Goal: Task Accomplishment & Management: Manage account settings

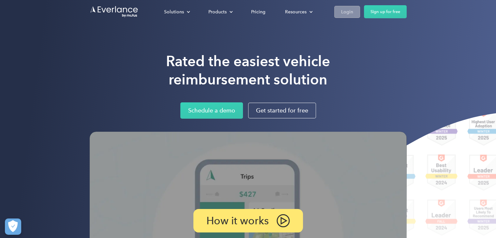
click at [346, 11] on div "Login" at bounding box center [347, 12] width 12 height 8
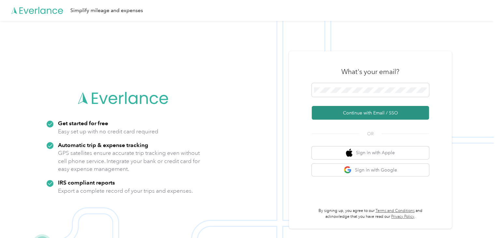
click at [362, 114] on button "Continue with Email / SSO" at bounding box center [370, 113] width 117 height 14
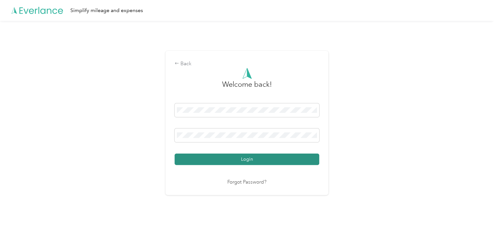
click at [299, 158] on button "Login" at bounding box center [247, 158] width 145 height 11
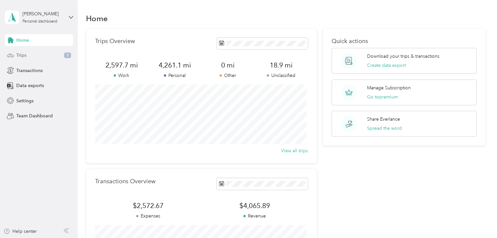
click at [40, 51] on div "Trips 8" at bounding box center [39, 56] width 68 height 12
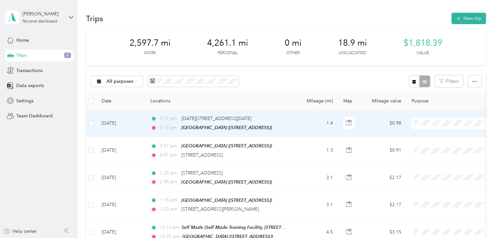
click at [431, 143] on span "Personal" at bounding box center [458, 145] width 60 height 7
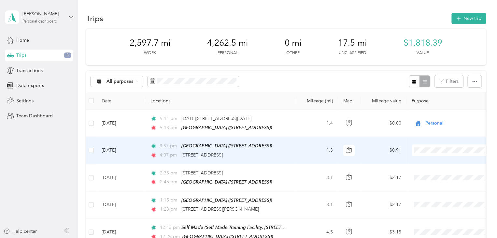
click at [427, 69] on li "Personal" at bounding box center [452, 68] width 81 height 11
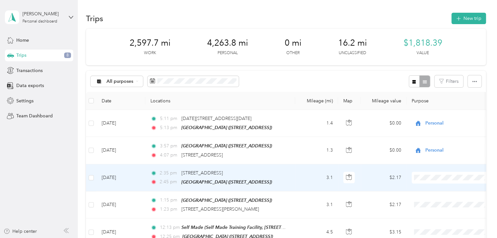
click at [426, 95] on li "Personal" at bounding box center [452, 91] width 81 height 11
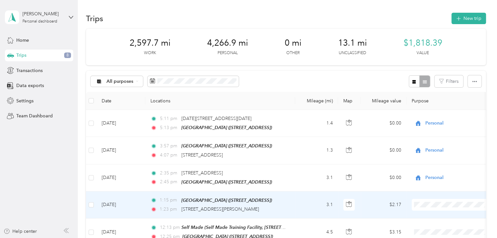
click at [425, 120] on span "Personal" at bounding box center [452, 120] width 72 height 7
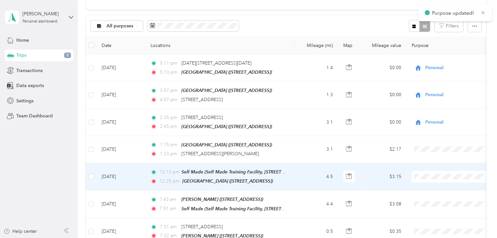
scroll to position [89, 0]
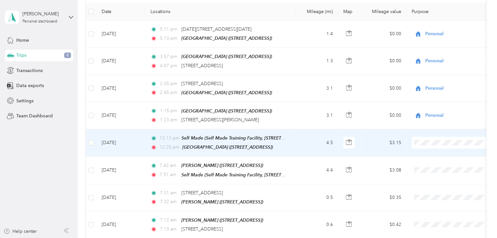
click at [430, 69] on span "Coaching" at bounding box center [458, 68] width 60 height 7
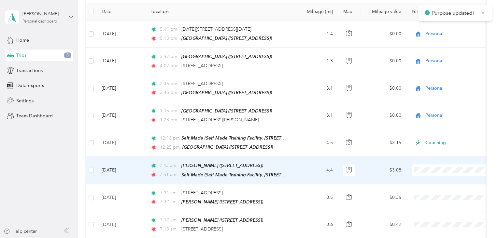
click at [434, 97] on span "Coaching" at bounding box center [458, 96] width 60 height 7
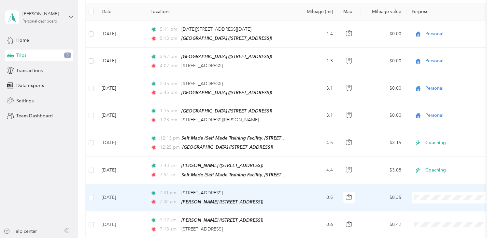
click at [431, 113] on span "Personal" at bounding box center [458, 110] width 60 height 7
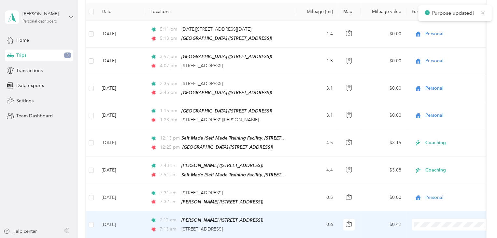
click at [432, 142] on ol "Work Personal Coaching Other Charity Medical Moving Commute" at bounding box center [452, 168] width 81 height 91
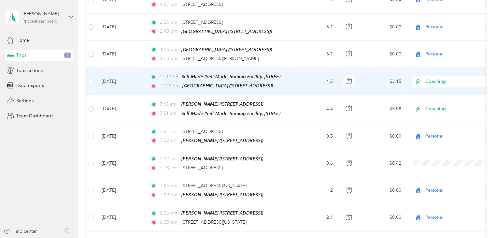
scroll to position [151, 0]
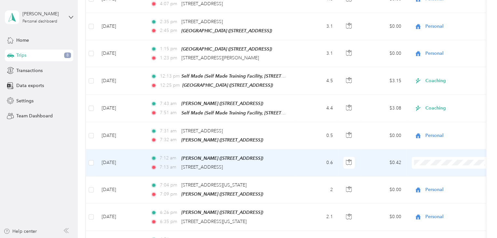
click at [436, 78] on li "Personal" at bounding box center [452, 77] width 81 height 11
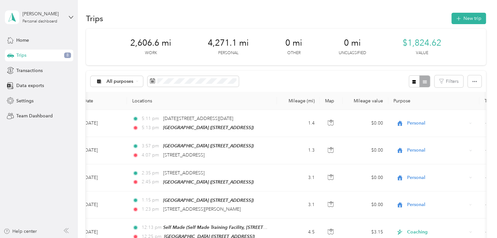
scroll to position [0, 18]
click at [43, 71] on div "Transactions" at bounding box center [39, 71] width 68 height 12
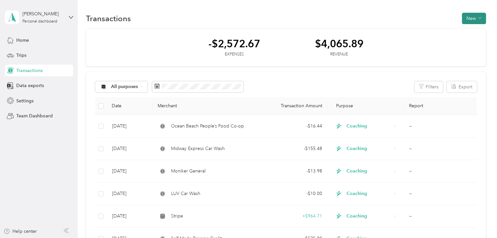
click at [472, 16] on button "New" at bounding box center [474, 18] width 24 height 11
click at [467, 29] on span "Expense" at bounding box center [471, 30] width 18 height 7
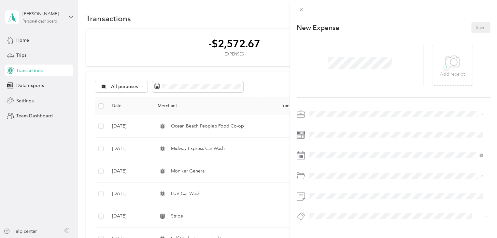
click at [323, 129] on ol "Work Personal Coaching Other Charity Medical Moving Commute" at bounding box center [396, 165] width 178 height 91
click at [326, 124] on div "Work" at bounding box center [396, 122] width 169 height 7
click at [445, 67] on span "+" at bounding box center [446, 67] width 5 height 5
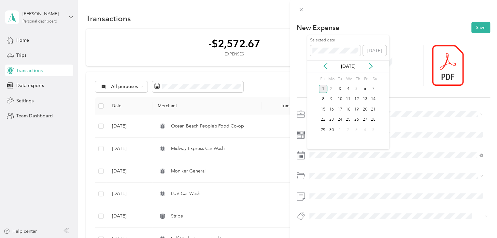
click at [322, 88] on div "1" at bounding box center [323, 89] width 8 height 8
click at [321, 203] on li "Software" at bounding box center [396, 201] width 178 height 11
click at [478, 30] on button "Save" at bounding box center [481, 27] width 19 height 11
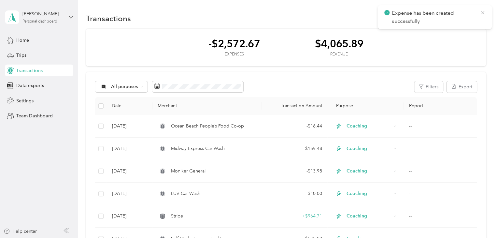
click at [484, 11] on icon at bounding box center [482, 12] width 3 height 3
click at [135, 83] on div "All purposes" at bounding box center [121, 86] width 53 height 11
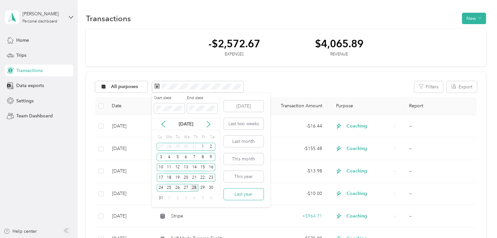
click at [236, 192] on button "Last year" at bounding box center [244, 193] width 40 height 11
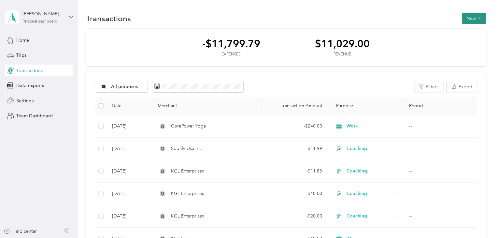
click at [469, 14] on button "New" at bounding box center [474, 18] width 24 height 11
click at [467, 32] on span "Expense" at bounding box center [471, 30] width 18 height 7
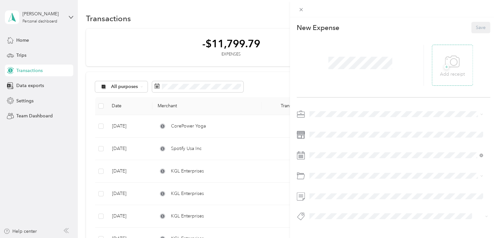
click at [447, 69] on icon at bounding box center [452, 62] width 15 height 18
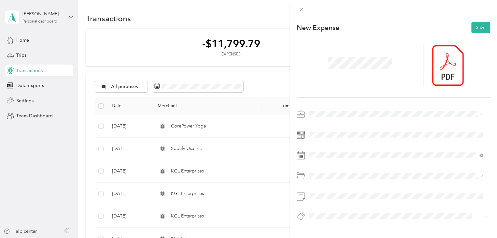
click at [321, 129] on ol "Work Personal Coaching Other Charity Medical Moving Commute" at bounding box center [396, 164] width 178 height 91
click at [337, 212] on span "Education and Training" at bounding box center [335, 210] width 47 height 6
click at [475, 29] on button "Save" at bounding box center [481, 27] width 19 height 11
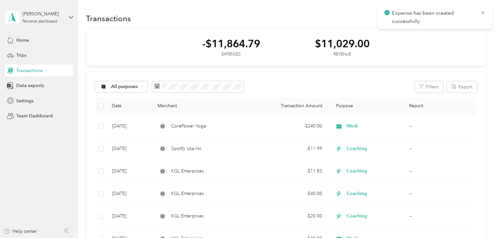
click at [459, 57] on div "-$11,864.79 Expenses $11,029.00 Revenue" at bounding box center [286, 48] width 400 height 38
click at [481, 11] on icon at bounding box center [482, 13] width 5 height 6
click at [469, 16] on button "New" at bounding box center [474, 18] width 24 height 11
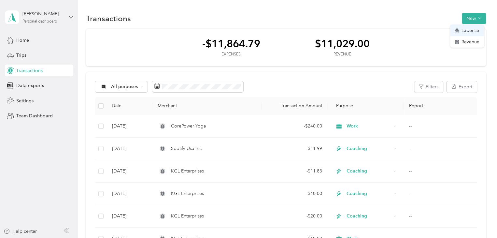
click at [468, 26] on li "Expense" at bounding box center [467, 30] width 34 height 11
click at [464, 30] on span "Expense" at bounding box center [471, 30] width 18 height 7
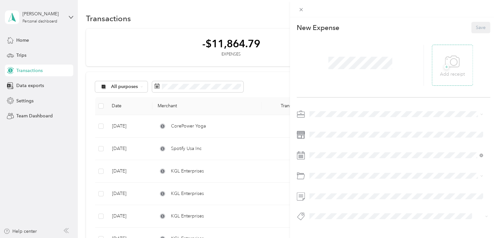
click at [445, 60] on icon at bounding box center [452, 62] width 15 height 18
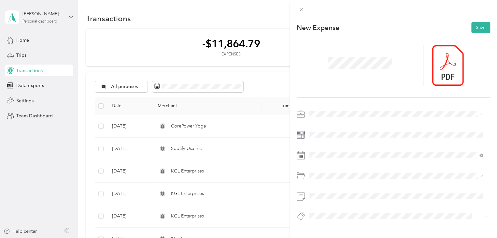
click at [320, 126] on li "Work" at bounding box center [396, 121] width 178 height 11
click at [320, 139] on span at bounding box center [398, 134] width 183 height 10
click at [340, 99] on div "10" at bounding box center [340, 99] width 8 height 8
click at [324, 180] on span at bounding box center [398, 175] width 183 height 10
click at [327, 213] on li "Other Business Expenses" at bounding box center [396, 212] width 178 height 11
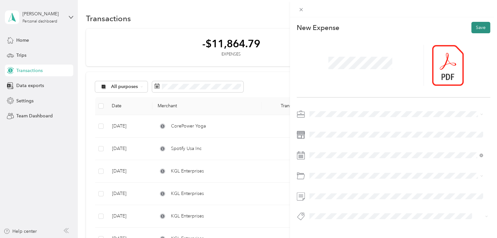
click at [476, 27] on button "Save" at bounding box center [481, 27] width 19 height 11
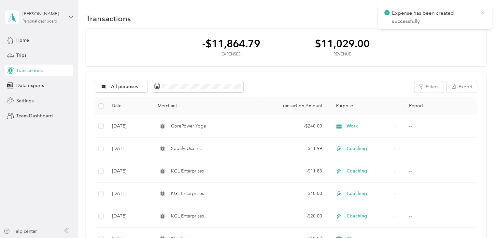
click at [483, 11] on icon at bounding box center [482, 13] width 5 height 6
click at [467, 19] on button "New" at bounding box center [474, 18] width 24 height 11
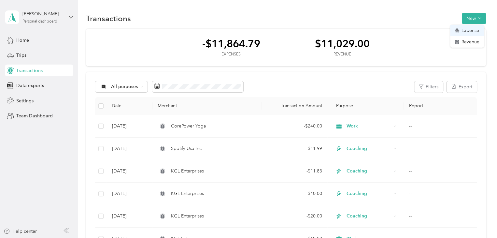
click at [465, 29] on span "Expense" at bounding box center [471, 30] width 18 height 7
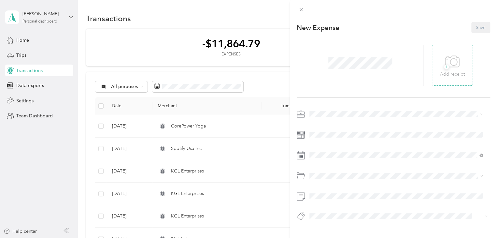
click at [444, 69] on span "+" at bounding box center [446, 67] width 5 height 5
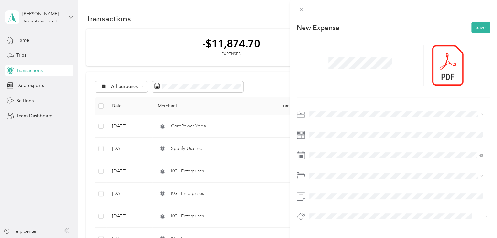
click at [322, 125] on div "Work" at bounding box center [396, 125] width 169 height 7
click at [341, 99] on div "10" at bounding box center [340, 99] width 8 height 8
click at [322, 179] on span at bounding box center [398, 175] width 183 height 10
click at [326, 172] on span at bounding box center [398, 175] width 183 height 10
click at [317, 238] on div "This expense cannot be edited because it is either under review, approved, or p…" at bounding box center [247, 238] width 494 height 0
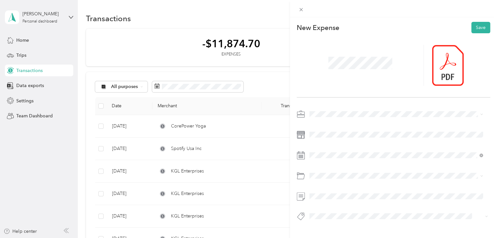
click at [323, 200] on span "Software" at bounding box center [321, 199] width 18 height 6
click at [473, 29] on button "Save" at bounding box center [481, 27] width 19 height 11
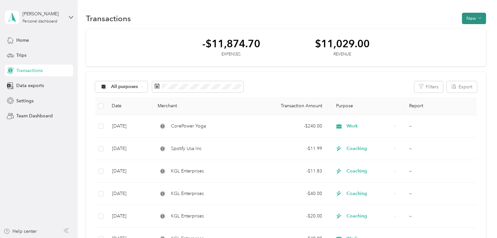
click at [469, 20] on button "New" at bounding box center [474, 18] width 24 height 11
click at [464, 29] on span "Expense" at bounding box center [471, 30] width 18 height 7
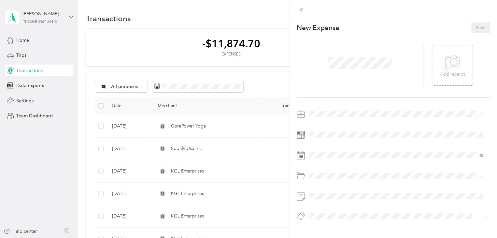
click at [446, 66] on icon at bounding box center [452, 62] width 15 height 18
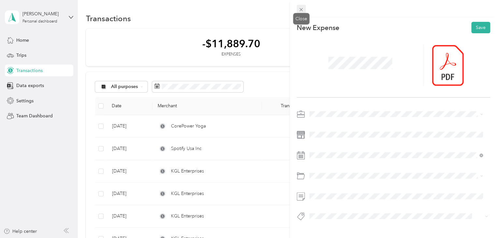
click at [300, 9] on icon at bounding box center [301, 9] width 3 height 3
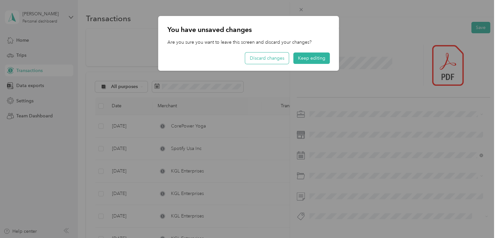
click at [273, 58] on button "Discard changes" at bounding box center [267, 57] width 44 height 11
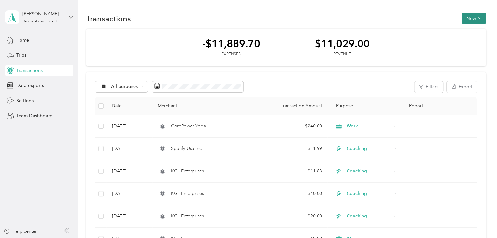
click at [468, 19] on button "New" at bounding box center [474, 18] width 24 height 11
click at [464, 41] on span "Revenue" at bounding box center [471, 41] width 18 height 7
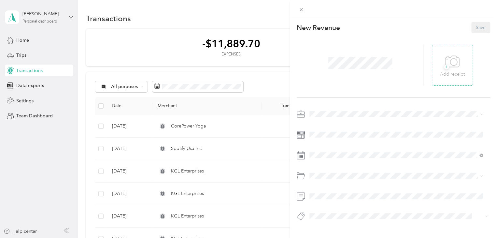
click at [446, 66] on icon at bounding box center [452, 62] width 15 height 18
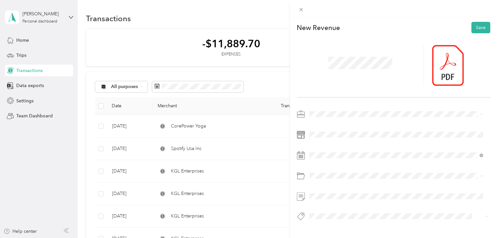
click at [323, 126] on li "Work" at bounding box center [396, 121] width 178 height 11
click at [321, 137] on span at bounding box center [398, 134] width 183 height 10
click at [374, 98] on div "14" at bounding box center [373, 99] width 8 height 8
click at [350, 42] on div at bounding box center [394, 65] width 194 height 64
click at [476, 28] on button "Save" at bounding box center [481, 27] width 19 height 11
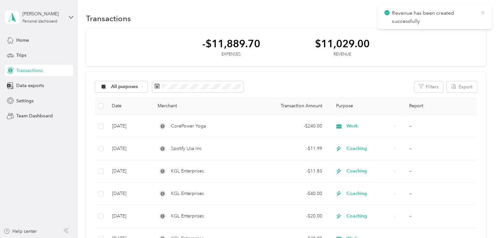
click at [482, 11] on icon at bounding box center [482, 13] width 5 height 6
click at [468, 15] on button "New" at bounding box center [474, 18] width 24 height 11
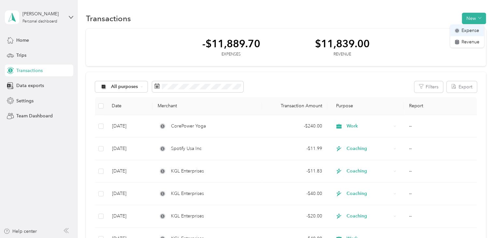
click at [460, 31] on div "Expense" at bounding box center [467, 30] width 25 height 7
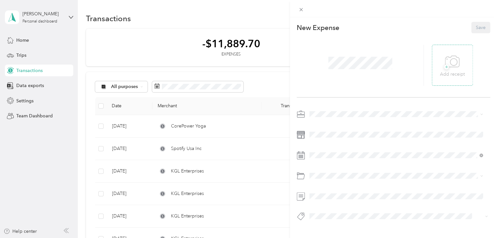
click at [444, 67] on span "+" at bounding box center [446, 67] width 5 height 5
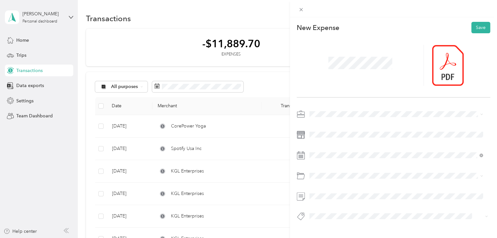
click at [322, 114] on div at bounding box center [394, 167] width 194 height 116
click at [321, 126] on li "Work" at bounding box center [396, 121] width 178 height 11
click at [331, 110] on div "16" at bounding box center [332, 109] width 8 height 8
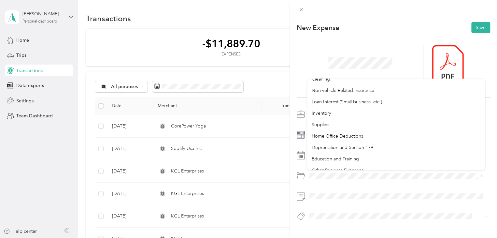
scroll to position [345, 0]
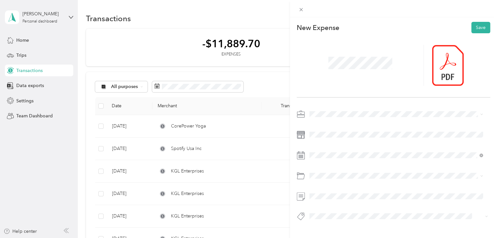
click at [334, 141] on li "Education and Training" at bounding box center [396, 137] width 178 height 11
click at [473, 26] on button "Save" at bounding box center [481, 27] width 19 height 11
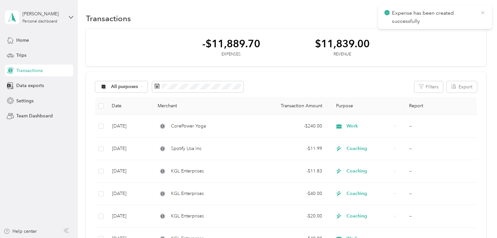
click at [483, 11] on icon at bounding box center [482, 13] width 5 height 6
click at [467, 16] on button "New" at bounding box center [474, 18] width 24 height 11
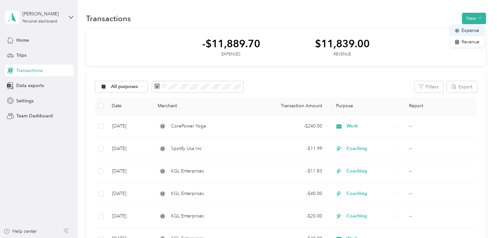
click at [460, 33] on div "Expense" at bounding box center [467, 30] width 25 height 7
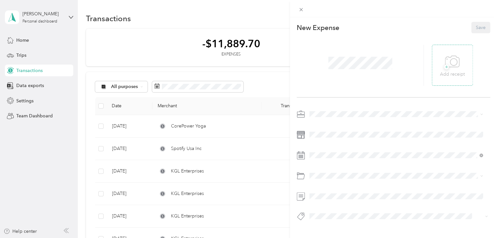
click at [444, 67] on span "+" at bounding box center [446, 67] width 5 height 5
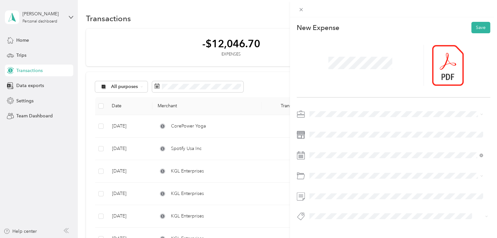
click at [353, 69] on span at bounding box center [360, 62] width 68 height 17
click at [321, 126] on li "Work" at bounding box center [396, 124] width 178 height 11
click at [358, 109] on div "19" at bounding box center [357, 109] width 8 height 8
click at [321, 212] on span "Other Business Expenses" at bounding box center [338, 212] width 52 height 6
click at [478, 26] on button "Save" at bounding box center [481, 27] width 19 height 11
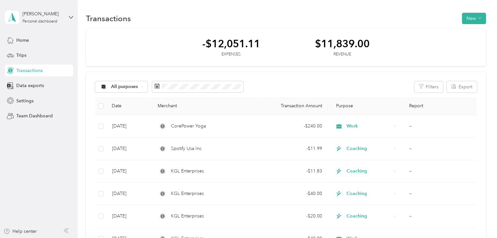
click at [469, 16] on button "New" at bounding box center [474, 18] width 24 height 11
click at [472, 28] on span "Expense" at bounding box center [471, 30] width 18 height 7
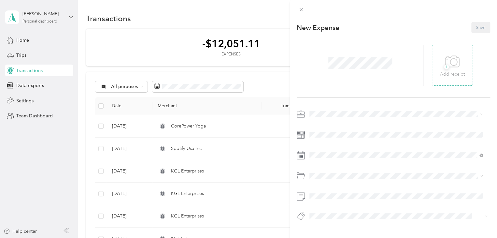
click at [445, 69] on span "+" at bounding box center [446, 67] width 5 height 5
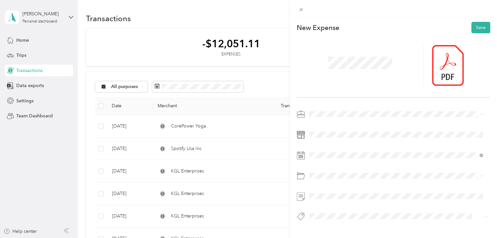
click at [318, 126] on li "Work" at bounding box center [396, 125] width 178 height 11
click at [365, 110] on div "20" at bounding box center [365, 109] width 8 height 8
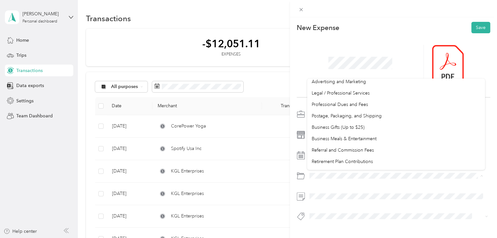
scroll to position [345, 0]
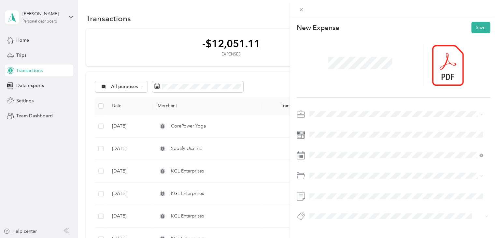
click at [333, 139] on span "Education and Training" at bounding box center [335, 142] width 47 height 6
click at [477, 27] on button "Save" at bounding box center [481, 27] width 19 height 11
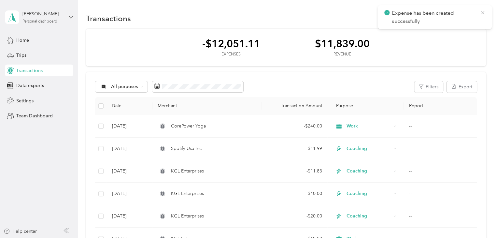
click at [483, 12] on icon at bounding box center [482, 13] width 5 height 6
click at [465, 18] on button "New" at bounding box center [474, 18] width 24 height 11
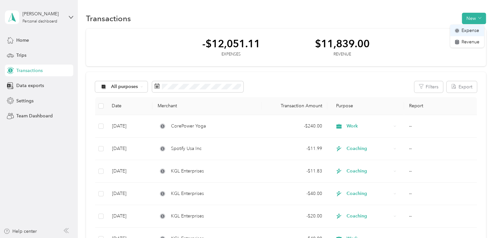
click at [464, 29] on span "Expense" at bounding box center [471, 30] width 18 height 7
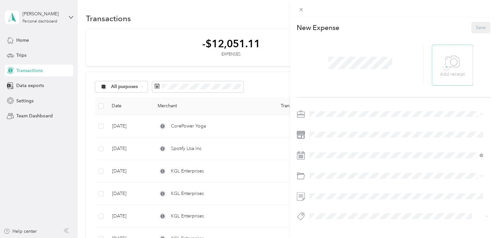
click at [444, 66] on span "+" at bounding box center [446, 67] width 5 height 5
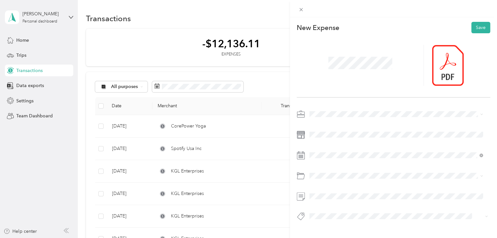
click at [322, 125] on li "Work" at bounding box center [396, 121] width 178 height 11
click at [373, 109] on div "21" at bounding box center [373, 109] width 8 height 8
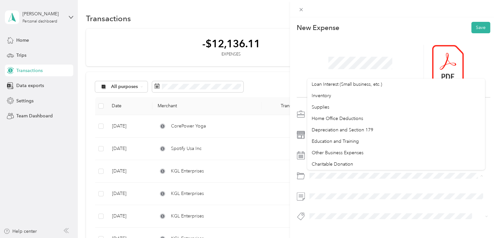
scroll to position [345, 0]
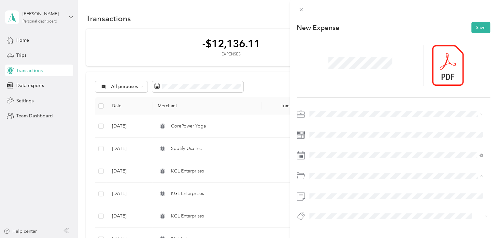
click at [335, 151] on span "Other Business Expenses" at bounding box center [338, 153] width 52 height 6
click at [473, 27] on button "Save" at bounding box center [481, 27] width 19 height 11
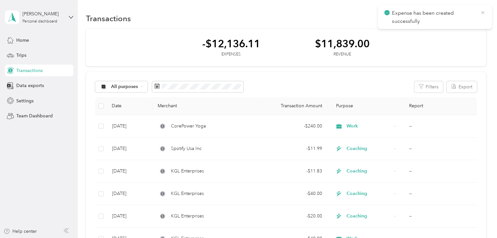
click at [484, 13] on icon at bounding box center [482, 12] width 3 height 3
click at [467, 17] on button "New" at bounding box center [474, 18] width 24 height 11
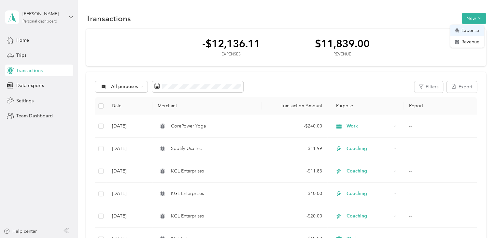
click at [457, 33] on div "Expense" at bounding box center [467, 30] width 25 height 7
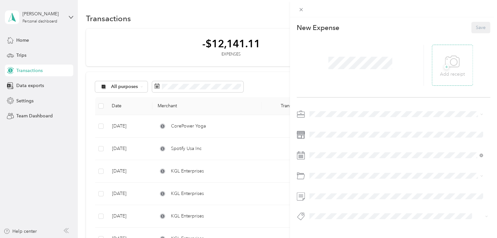
click at [440, 65] on div "+ Add receipt" at bounding box center [452, 65] width 25 height 25
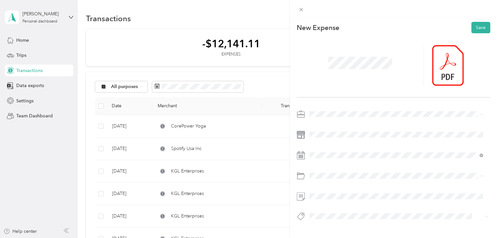
click at [325, 148] on li "Coaching" at bounding box center [396, 147] width 178 height 11
click at [324, 118] on span at bounding box center [398, 114] width 183 height 10
click at [324, 125] on li "Work" at bounding box center [396, 122] width 178 height 11
click at [326, 213] on li "Education and Training" at bounding box center [396, 210] width 178 height 11
click at [475, 26] on button "Save" at bounding box center [481, 27] width 19 height 11
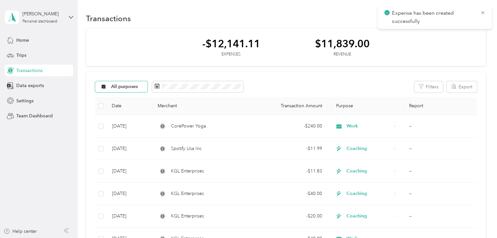
click at [108, 86] on span "All purposes" at bounding box center [119, 86] width 38 height 5
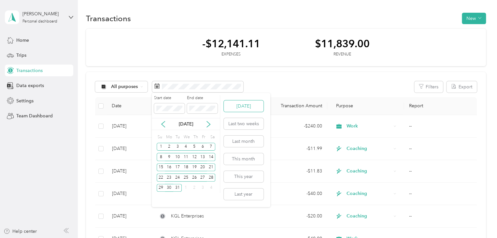
click at [236, 108] on button "Today" at bounding box center [244, 105] width 40 height 11
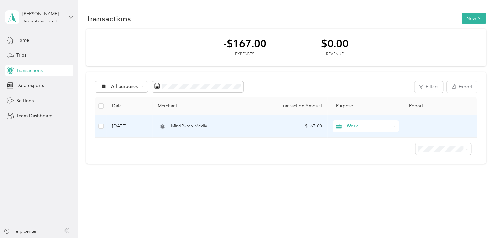
click at [121, 127] on td "Aug 28, 2025" at bounding box center [130, 126] width 46 height 22
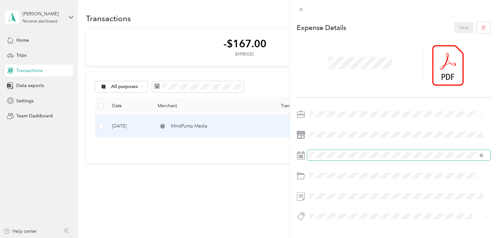
click at [323, 159] on span at bounding box center [398, 155] width 183 height 10
click at [329, 120] on div "23" at bounding box center [332, 120] width 8 height 8
click at [458, 26] on button "Save" at bounding box center [464, 27] width 19 height 11
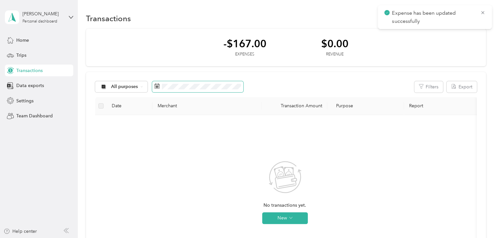
click at [206, 90] on span at bounding box center [197, 86] width 91 height 11
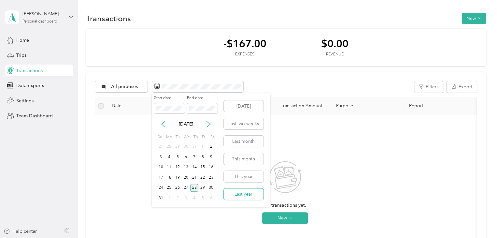
click at [238, 190] on button "Last year" at bounding box center [244, 193] width 40 height 11
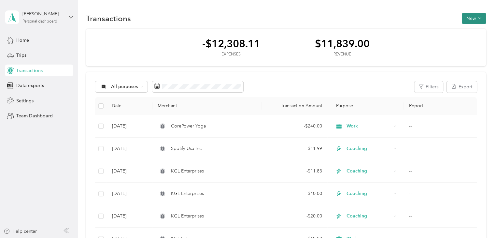
click at [467, 16] on button "New" at bounding box center [474, 18] width 24 height 11
click at [461, 36] on li "Expense" at bounding box center [467, 30] width 34 height 11
click at [465, 33] on span "Expense" at bounding box center [471, 30] width 18 height 7
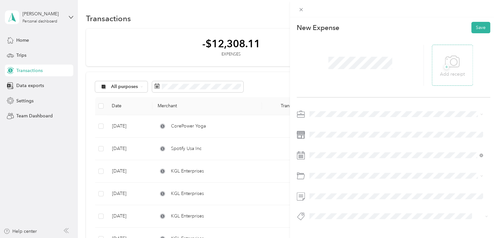
click at [444, 68] on span "+" at bounding box center [446, 67] width 5 height 5
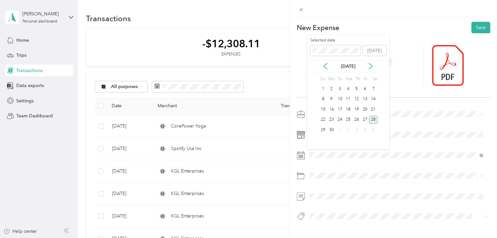
click at [374, 116] on div "28" at bounding box center [373, 120] width 8 height 8
click at [324, 125] on li "Work" at bounding box center [396, 125] width 178 height 11
click at [321, 204] on li "Education and Training" at bounding box center [396, 201] width 178 height 11
click at [475, 31] on button "Save" at bounding box center [481, 27] width 19 height 11
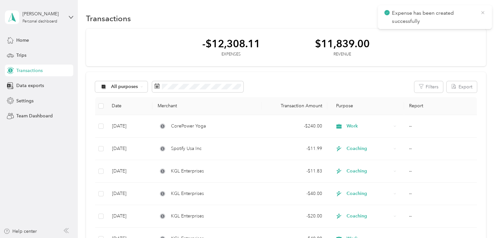
click at [483, 11] on icon at bounding box center [482, 13] width 5 height 6
click at [471, 19] on button "New" at bounding box center [474, 18] width 24 height 11
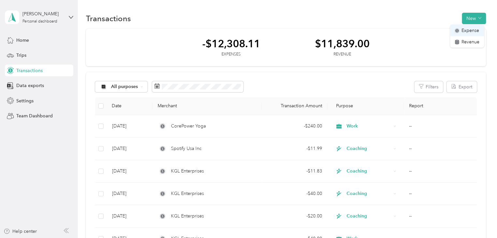
click at [459, 33] on icon at bounding box center [457, 30] width 5 height 5
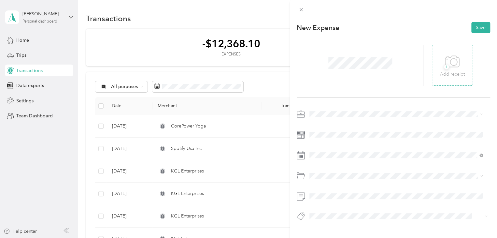
click at [445, 66] on span "+" at bounding box center [446, 67] width 5 height 5
click at [322, 127] on li "Work" at bounding box center [396, 122] width 178 height 11
click at [323, 158] on span at bounding box center [398, 155] width 183 height 10
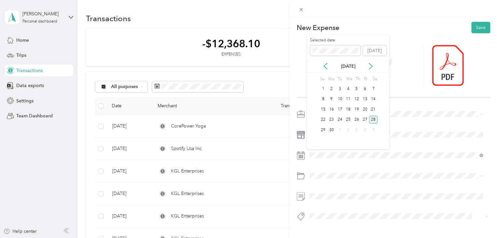
click at [373, 120] on div "28" at bounding box center [373, 120] width 8 height 8
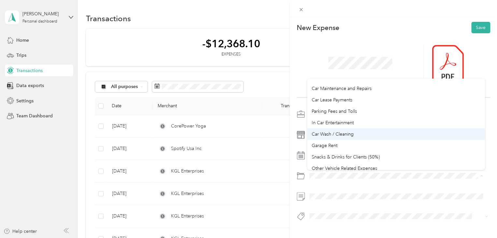
scroll to position [22, 0]
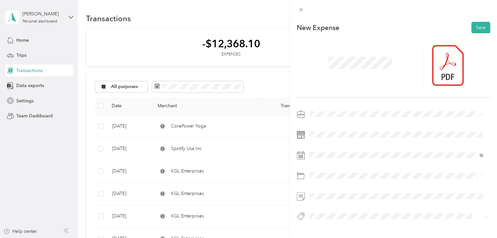
click at [341, 89] on li "Car Maintenance and Repairs" at bounding box center [396, 86] width 178 height 11
click at [475, 29] on button "Save" at bounding box center [481, 27] width 19 height 11
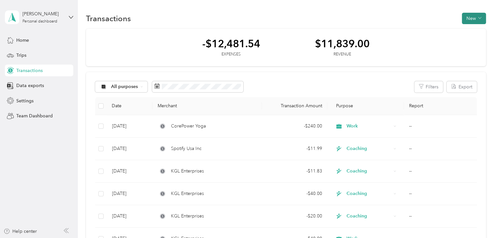
click at [469, 15] on button "New" at bounding box center [474, 18] width 24 height 11
click at [468, 28] on span "Expense" at bounding box center [471, 30] width 18 height 7
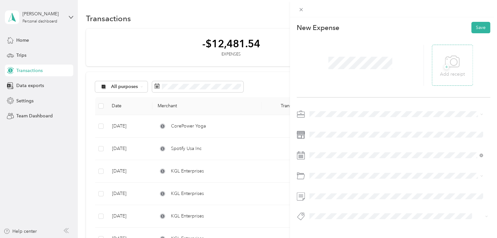
click at [440, 76] on p "Add receipt" at bounding box center [452, 74] width 25 height 7
click at [326, 128] on ol "Work Personal Coaching Other Charity Medical Moving Commute" at bounding box center [396, 165] width 178 height 91
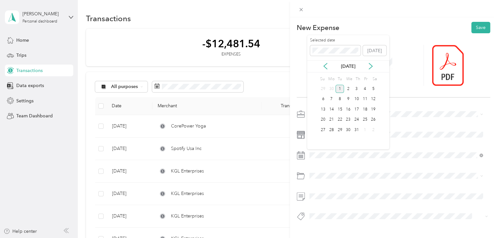
click at [342, 88] on div "1" at bounding box center [340, 89] width 8 height 8
click at [323, 238] on div "This expense cannot be edited because it is either under review, approved, or p…" at bounding box center [247, 238] width 494 height 0
click at [321, 201] on div "Software" at bounding box center [396, 198] width 169 height 7
click at [476, 27] on button "Save" at bounding box center [481, 27] width 19 height 11
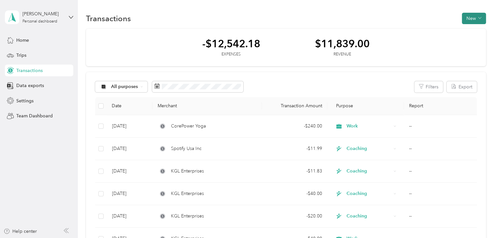
click at [469, 15] on button "New" at bounding box center [474, 18] width 24 height 11
click at [465, 29] on span "Expense" at bounding box center [471, 30] width 18 height 7
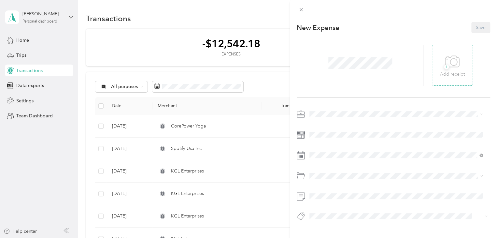
click at [448, 69] on icon at bounding box center [452, 62] width 15 height 18
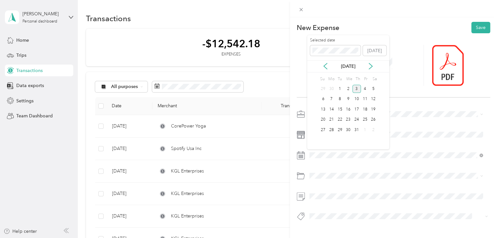
click at [356, 88] on div "3" at bounding box center [357, 89] width 8 height 8
click at [323, 202] on li "Education and Training" at bounding box center [396, 200] width 178 height 11
click at [472, 28] on button "Save" at bounding box center [481, 27] width 19 height 11
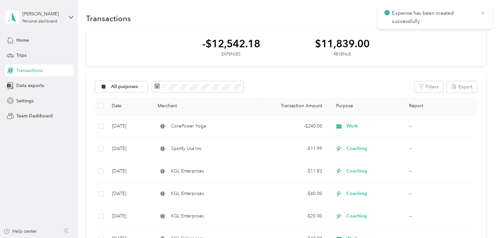
click at [483, 13] on icon at bounding box center [482, 13] width 5 height 6
click at [469, 14] on button "New" at bounding box center [474, 18] width 24 height 11
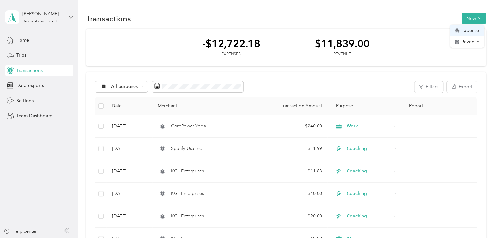
click at [467, 27] on span "Expense" at bounding box center [471, 30] width 18 height 7
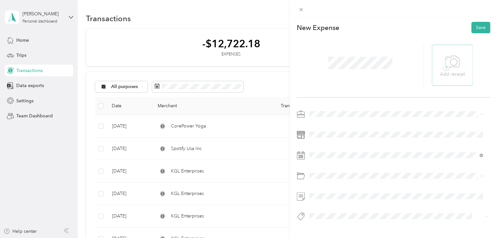
click at [444, 69] on span "+" at bounding box center [446, 67] width 5 height 5
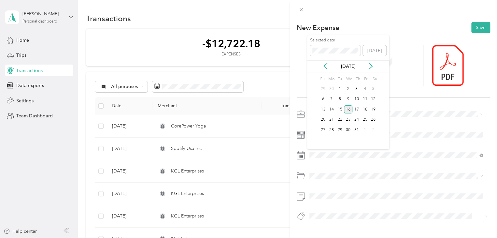
click at [351, 110] on div "16" at bounding box center [348, 109] width 8 height 8
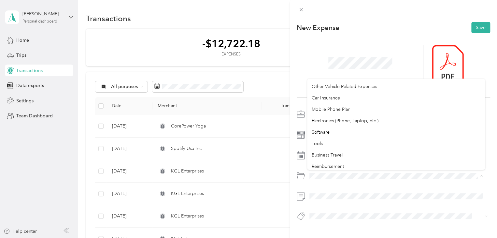
scroll to position [105, 0]
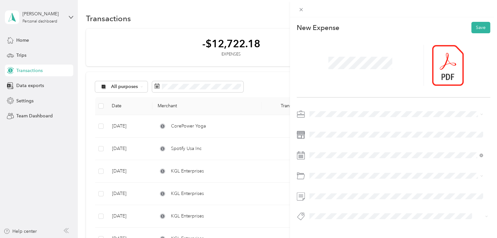
click at [335, 122] on ol "Default categories Gasoline Car Maintenance and Repairs Car Lease Payments Park…" at bounding box center [396, 123] width 178 height 91
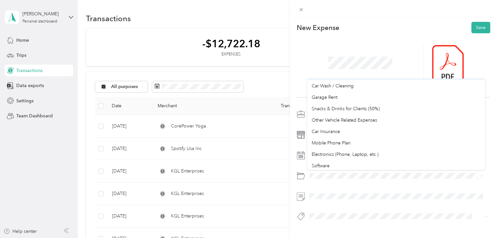
scroll to position [81, 0]
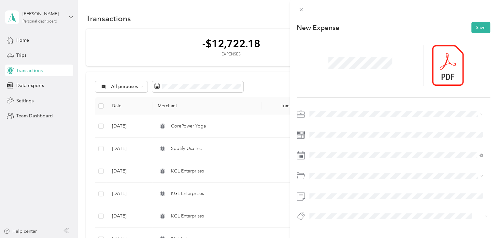
click at [333, 142] on span "Electronics (Phone, Laptop, etc.)" at bounding box center [345, 140] width 67 height 6
click at [327, 125] on div "Work" at bounding box center [396, 125] width 169 height 7
click at [475, 26] on button "Save" at bounding box center [481, 27] width 19 height 11
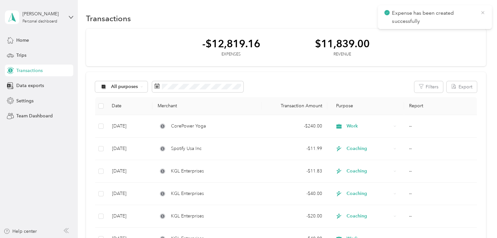
click at [482, 10] on icon at bounding box center [482, 13] width 5 height 6
click at [471, 16] on button "New" at bounding box center [474, 18] width 24 height 11
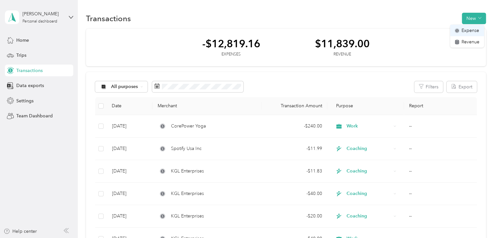
click at [468, 28] on span "Expense" at bounding box center [471, 30] width 18 height 7
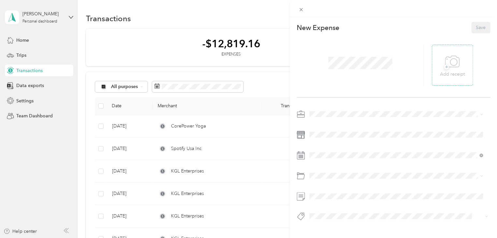
click at [444, 72] on p "Add receipt" at bounding box center [452, 74] width 25 height 7
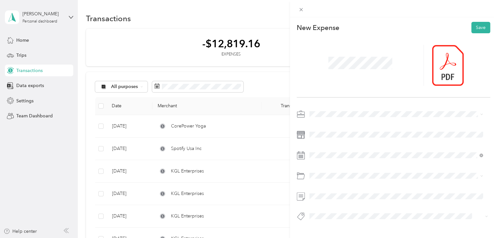
click at [319, 128] on ol "Work Personal Coaching Other Charity Medical Moving Commute" at bounding box center [396, 161] width 178 height 91
click at [348, 108] on div "16" at bounding box center [348, 109] width 8 height 8
click at [325, 122] on div "Work" at bounding box center [396, 121] width 169 height 7
click at [325, 201] on div "Electronics (Phone, Laptop, etc.)" at bounding box center [396, 201] width 169 height 7
click at [475, 30] on button "Save" at bounding box center [481, 27] width 19 height 11
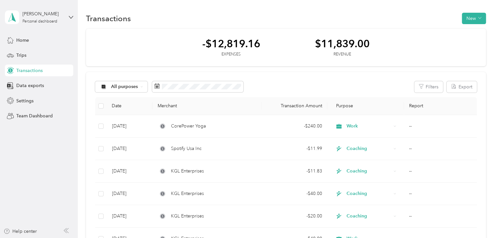
click at [280, 85] on div "All purposes Filters Export" at bounding box center [286, 86] width 382 height 11
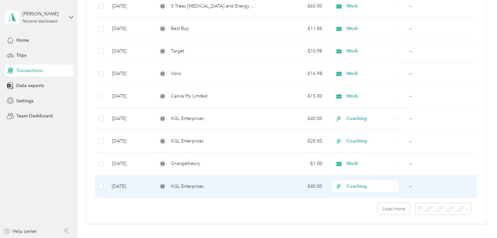
scroll to position [482, 0]
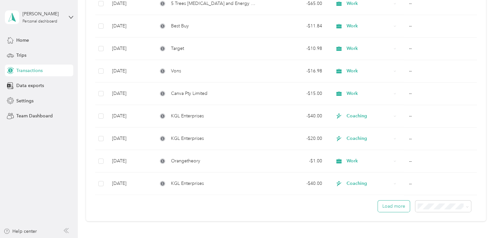
click at [394, 207] on button "Load more" at bounding box center [394, 205] width 32 height 11
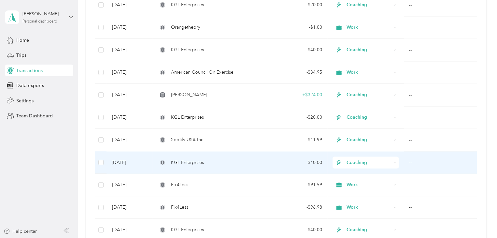
scroll to position [643, 0]
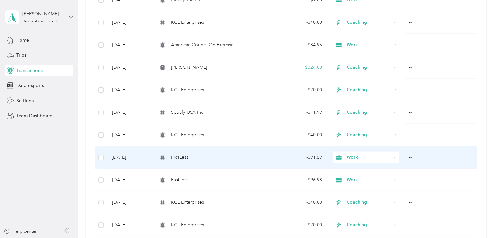
click at [409, 155] on td "--" at bounding box center [440, 157] width 73 height 22
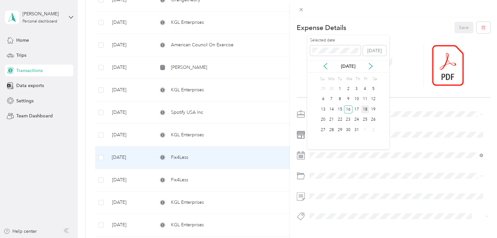
click at [365, 107] on div "18" at bounding box center [365, 109] width 8 height 8
click at [455, 28] on button "Save" at bounding box center [464, 27] width 19 height 11
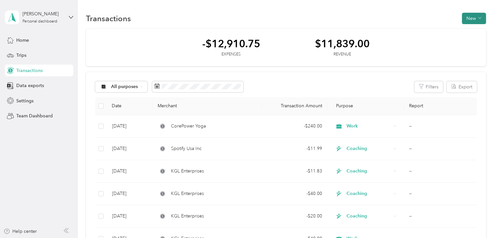
click at [468, 19] on button "New" at bounding box center [474, 18] width 24 height 11
click at [467, 29] on span "Expense" at bounding box center [471, 30] width 18 height 7
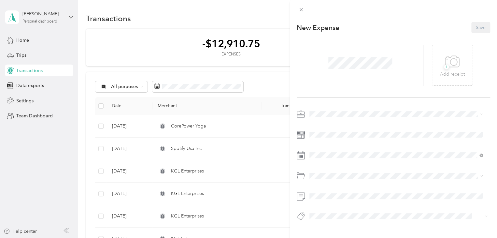
click at [321, 115] on span at bounding box center [398, 114] width 183 height 10
click at [320, 124] on div "Work" at bounding box center [396, 122] width 169 height 7
click at [448, 66] on icon at bounding box center [452, 62] width 15 height 18
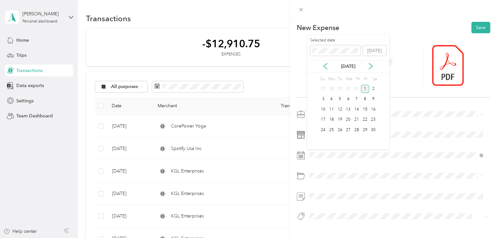
click at [364, 88] on div "1" at bounding box center [365, 89] width 8 height 8
click at [322, 238] on div "This expense cannot be edited because it is either under review, approved, or p…" at bounding box center [247, 238] width 494 height 0
click at [322, 202] on li "Software" at bounding box center [396, 201] width 178 height 11
click at [474, 22] on button "Save" at bounding box center [481, 27] width 19 height 11
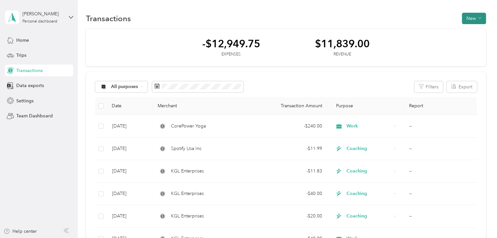
click at [468, 20] on button "New" at bounding box center [474, 18] width 24 height 11
click at [465, 30] on span "Expense" at bounding box center [471, 30] width 18 height 7
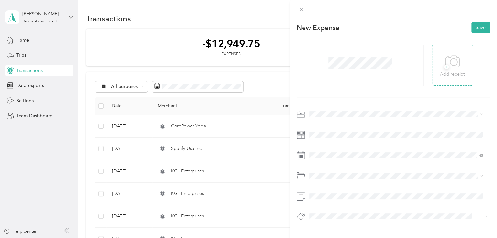
click at [444, 66] on span "+" at bounding box center [446, 67] width 5 height 5
click at [323, 128] on ol "Work Personal Coaching Other Charity Medical Moving Commute" at bounding box center [396, 165] width 178 height 91
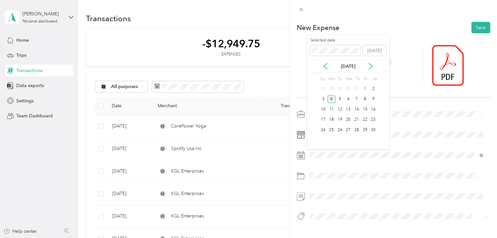
click at [332, 98] on div "4" at bounding box center [332, 99] width 8 height 8
click at [326, 200] on span "Software" at bounding box center [321, 199] width 18 height 6
click at [478, 28] on button "Save" at bounding box center [481, 27] width 19 height 11
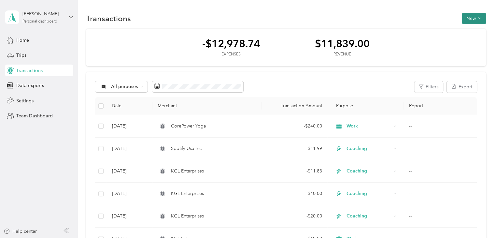
click at [466, 16] on button "New" at bounding box center [474, 18] width 24 height 11
click at [463, 29] on span "Expense" at bounding box center [471, 30] width 18 height 7
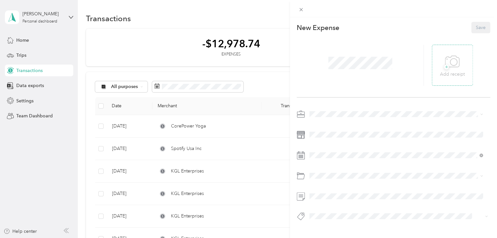
click at [450, 69] on icon at bounding box center [452, 62] width 15 height 18
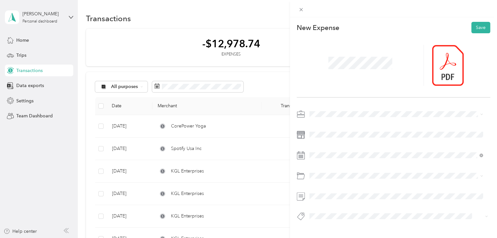
click at [324, 124] on div "Work" at bounding box center [396, 125] width 169 height 7
click at [339, 98] on div "5" at bounding box center [340, 99] width 8 height 8
click at [323, 203] on li "Office Expenses" at bounding box center [396, 201] width 178 height 11
click at [472, 27] on button "Save" at bounding box center [481, 27] width 19 height 11
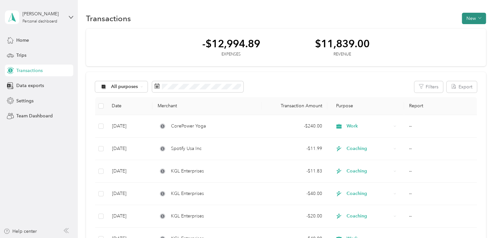
click at [475, 15] on button "New" at bounding box center [474, 18] width 24 height 11
click at [465, 29] on span "Expense" at bounding box center [471, 30] width 18 height 7
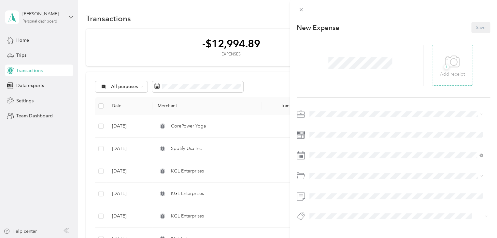
click at [446, 72] on p "Add receipt" at bounding box center [452, 74] width 25 height 7
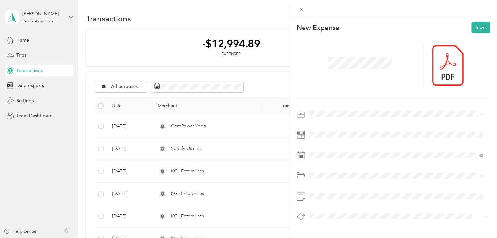
click at [318, 124] on div "Work" at bounding box center [396, 121] width 169 height 7
click at [349, 97] on div "6" at bounding box center [348, 99] width 8 height 8
click at [328, 238] on div "This expense cannot be edited because it is either under review, approved, or p…" at bounding box center [247, 238] width 494 height 0
click at [321, 199] on span "Supplies" at bounding box center [321, 202] width 18 height 6
click at [479, 29] on button "Save" at bounding box center [481, 27] width 19 height 11
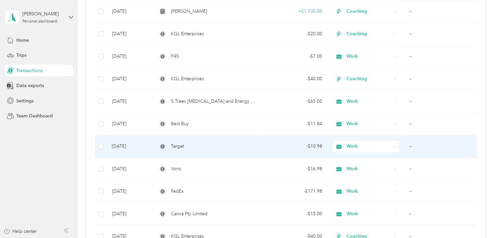
scroll to position [385, 0]
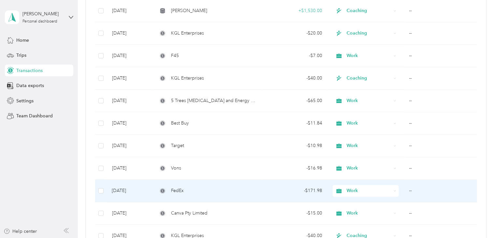
click at [192, 184] on td "FedEx" at bounding box center [207, 191] width 109 height 22
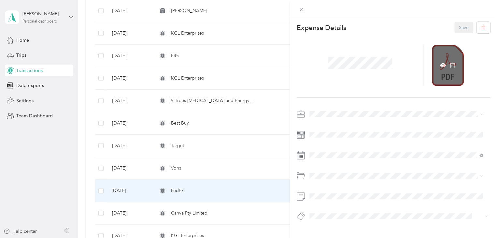
click at [444, 66] on div at bounding box center [448, 65] width 32 height 41
click at [440, 65] on icon at bounding box center [443, 65] width 6 height 4
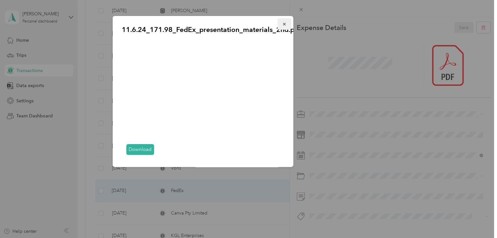
click at [284, 24] on icon "button" at bounding box center [284, 24] width 3 height 3
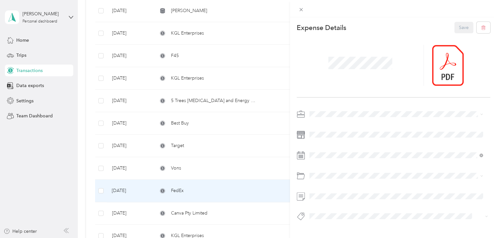
click at [38, 36] on div "This expense cannot be edited because it is either under review, approved, or p…" at bounding box center [248, 119] width 497 height 238
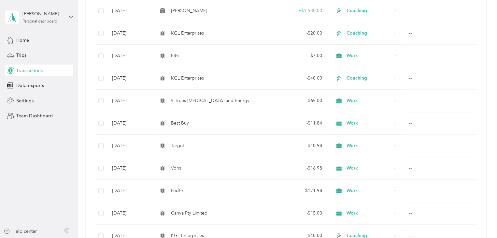
click at [23, 41] on span "Home" at bounding box center [22, 40] width 13 height 7
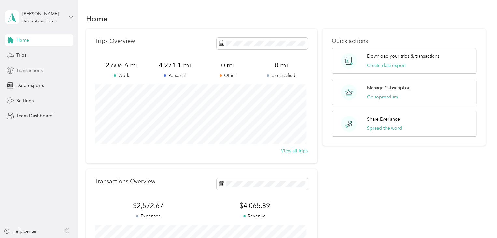
click at [39, 72] on span "Transactions" at bounding box center [29, 70] width 26 height 7
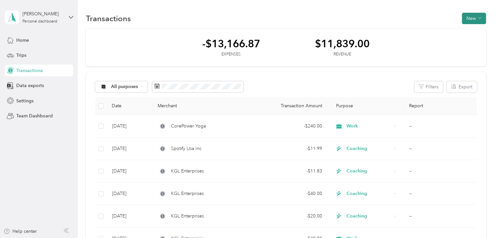
click at [467, 15] on button "New" at bounding box center [474, 18] width 24 height 11
click at [466, 26] on li "Expense" at bounding box center [467, 30] width 34 height 11
click at [466, 32] on span "Expense" at bounding box center [471, 30] width 18 height 7
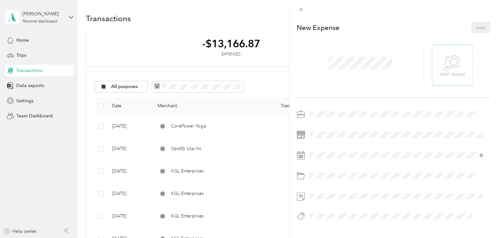
click at [445, 62] on icon at bounding box center [452, 62] width 15 height 18
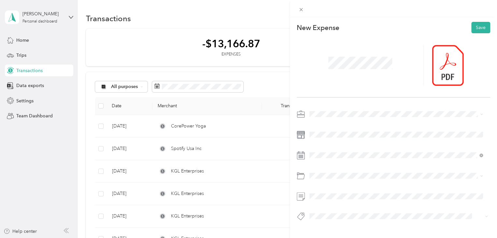
click at [321, 125] on div "Work" at bounding box center [396, 121] width 169 height 7
click at [347, 99] on div "6" at bounding box center [348, 99] width 8 height 8
click at [322, 201] on div "Supplies" at bounding box center [396, 200] width 169 height 7
click at [473, 30] on button "Save" at bounding box center [481, 27] width 19 height 11
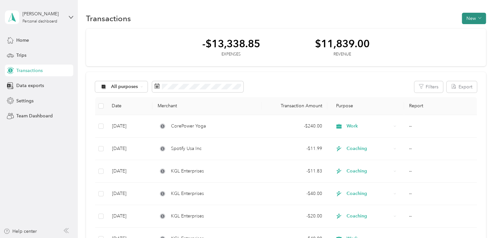
click at [466, 18] on button "New" at bounding box center [474, 18] width 24 height 11
click at [465, 30] on span "Expense" at bounding box center [471, 30] width 18 height 7
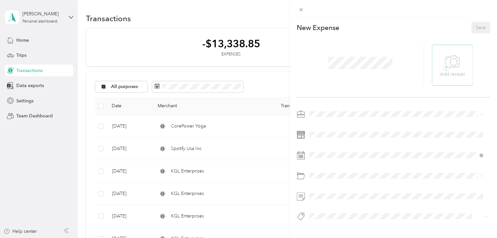
click at [445, 63] on icon at bounding box center [452, 62] width 15 height 18
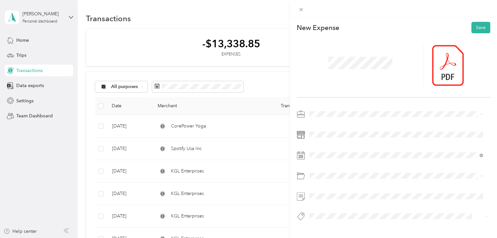
click at [328, 129] on ol "Work Personal Coaching Other Charity Medical Moving Commute" at bounding box center [396, 161] width 178 height 91
click at [329, 128] on div "25" at bounding box center [332, 130] width 8 height 8
click at [326, 204] on li "Education and Training" at bounding box center [396, 201] width 178 height 11
click at [472, 29] on button "Save" at bounding box center [481, 27] width 19 height 11
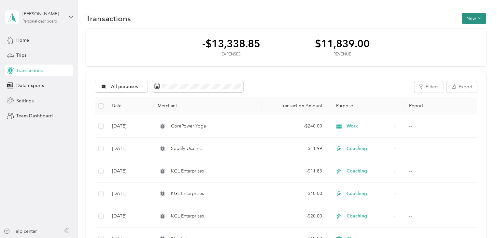
click at [468, 20] on button "New" at bounding box center [474, 18] width 24 height 11
click at [460, 31] on div "Expense" at bounding box center [467, 30] width 25 height 7
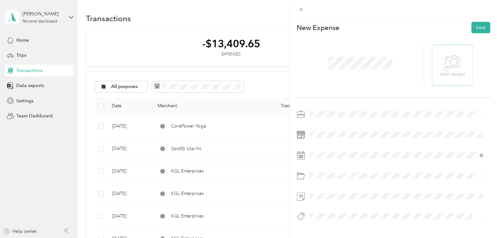
click at [444, 67] on span "+" at bounding box center [446, 67] width 5 height 5
click at [325, 117] on span at bounding box center [398, 114] width 183 height 10
click at [324, 125] on li "Work" at bounding box center [396, 121] width 178 height 11
click at [322, 138] on span at bounding box center [398, 134] width 183 height 10
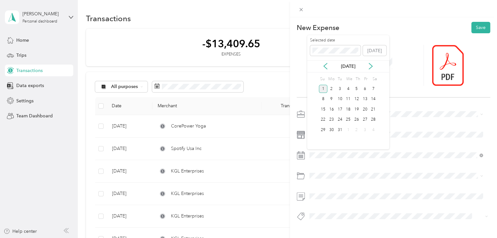
click at [322, 89] on div "1" at bounding box center [323, 89] width 8 height 8
click at [322, 202] on li "Software" at bounding box center [396, 201] width 178 height 11
click at [475, 24] on button "Save" at bounding box center [481, 27] width 19 height 11
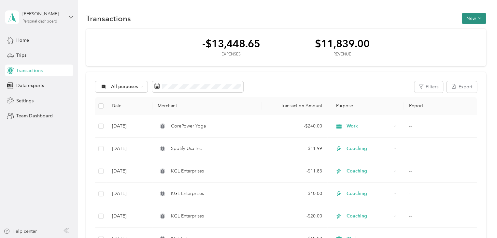
click at [463, 20] on button "New" at bounding box center [474, 18] width 24 height 11
click at [467, 29] on span "Expense" at bounding box center [471, 30] width 18 height 7
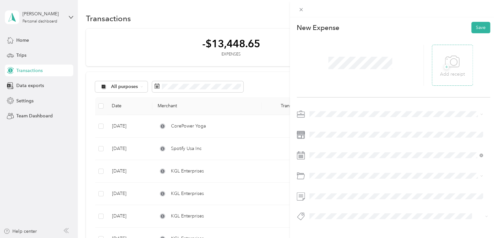
click at [444, 69] on span "+" at bounding box center [446, 67] width 5 height 5
click at [323, 126] on li "Work" at bounding box center [396, 121] width 178 height 11
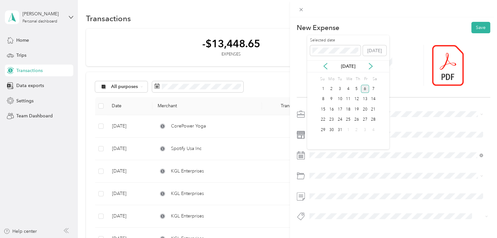
click at [365, 87] on div "6" at bounding box center [365, 89] width 8 height 8
click at [323, 201] on li "Software" at bounding box center [396, 198] width 178 height 11
click at [331, 203] on li "Advertising and Marketing" at bounding box center [396, 201] width 178 height 11
click at [472, 28] on button "Save" at bounding box center [481, 27] width 19 height 11
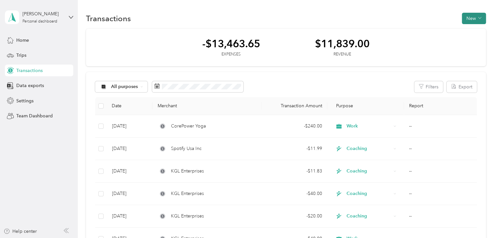
click at [465, 20] on button "New" at bounding box center [474, 18] width 24 height 11
click at [465, 29] on span "Expense" at bounding box center [471, 30] width 18 height 7
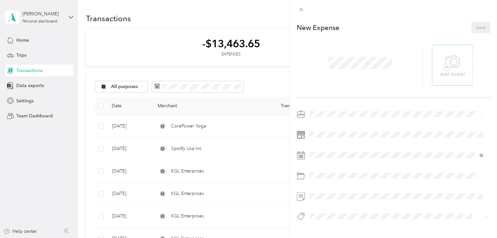
click at [444, 66] on span "+" at bounding box center [446, 67] width 5 height 5
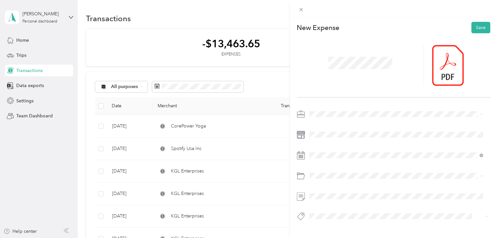
click at [320, 125] on li "Work" at bounding box center [396, 123] width 178 height 11
click at [338, 99] on div "10" at bounding box center [340, 99] width 8 height 8
click at [322, 199] on span "Education and Training" at bounding box center [335, 199] width 47 height 6
click at [475, 25] on button "Save" at bounding box center [481, 27] width 19 height 11
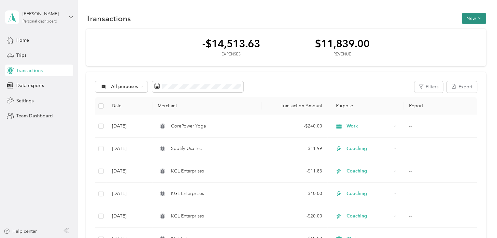
click at [463, 21] on button "New" at bounding box center [474, 18] width 24 height 11
click at [463, 29] on span "Expense" at bounding box center [471, 30] width 18 height 7
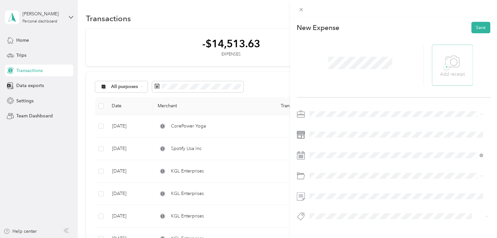
click at [444, 68] on span "+" at bounding box center [446, 67] width 5 height 5
click at [323, 124] on div "Work" at bounding box center [396, 125] width 169 height 7
click at [323, 152] on span at bounding box center [398, 155] width 183 height 10
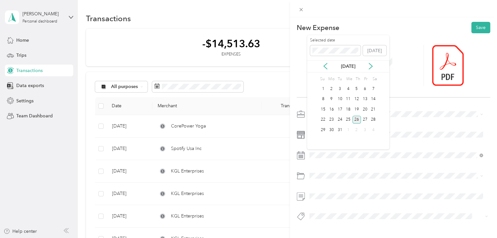
click at [357, 117] on div "26" at bounding box center [357, 120] width 8 height 8
click at [327, 238] on div "This expense cannot be edited because it is either under review, approved, or p…" at bounding box center [247, 238] width 494 height 0
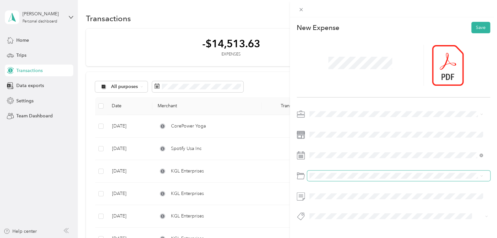
click at [333, 171] on span at bounding box center [398, 175] width 183 height 10
click at [330, 204] on li "Education and Training" at bounding box center [396, 198] width 178 height 11
click at [473, 26] on button "Save" at bounding box center [481, 27] width 19 height 11
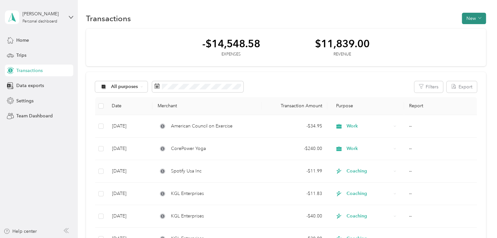
click at [466, 19] on button "New" at bounding box center [474, 18] width 24 height 11
click at [460, 30] on div "Expense" at bounding box center [467, 30] width 25 height 7
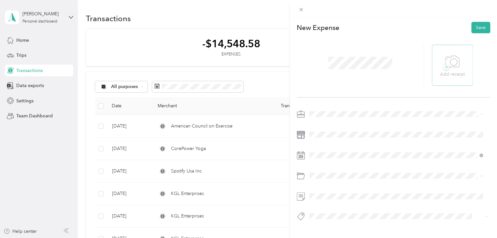
click at [445, 68] on icon at bounding box center [452, 62] width 15 height 18
click at [321, 126] on li "Work" at bounding box center [396, 125] width 178 height 11
click at [321, 151] on span at bounding box center [398, 155] width 183 height 10
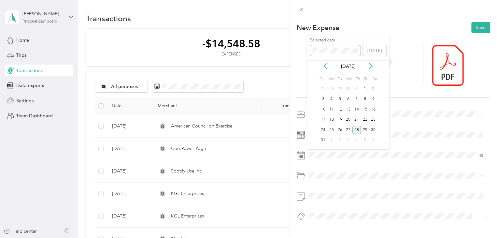
click at [338, 53] on span at bounding box center [335, 50] width 51 height 10
click at [365, 119] on div "27" at bounding box center [365, 120] width 8 height 8
click at [330, 238] on div "This expense cannot be edited because it is either under review, approved, or p…" at bounding box center [247, 238] width 494 height 0
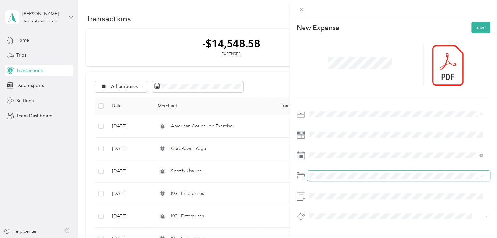
click at [322, 179] on span at bounding box center [398, 175] width 183 height 10
click at [324, 210] on div "Other Business Expenses" at bounding box center [396, 213] width 169 height 7
click at [473, 27] on button "Save" at bounding box center [481, 27] width 19 height 11
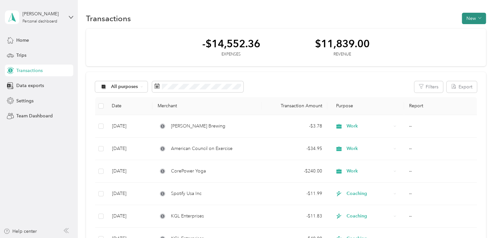
click at [470, 18] on button "New" at bounding box center [474, 18] width 24 height 11
click at [465, 30] on span "Expense" at bounding box center [471, 30] width 18 height 7
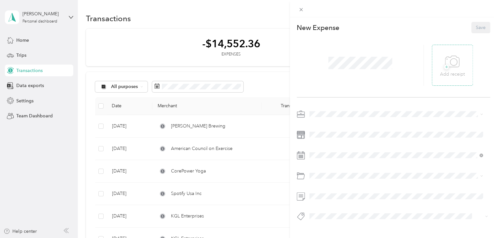
click at [446, 67] on icon at bounding box center [452, 62] width 15 height 18
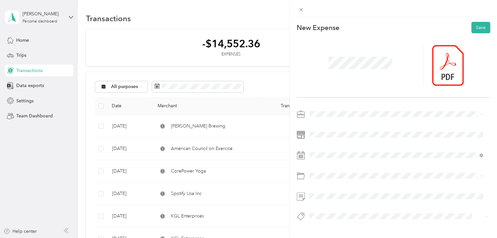
click at [321, 125] on li "Work" at bounding box center [396, 121] width 178 height 11
click at [364, 120] on div "27" at bounding box center [365, 120] width 8 height 8
click at [331, 210] on span "Other Business Expenses" at bounding box center [338, 211] width 52 height 6
click at [476, 29] on button "Save" at bounding box center [481, 27] width 19 height 11
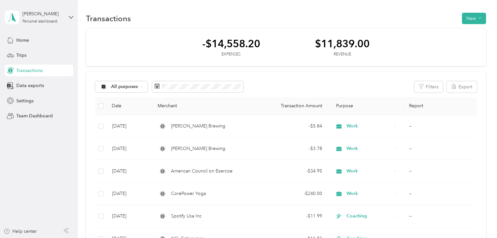
click at [46, 67] on div "Transactions" at bounding box center [39, 71] width 68 height 12
